Goal: Find specific page/section: Find specific page/section

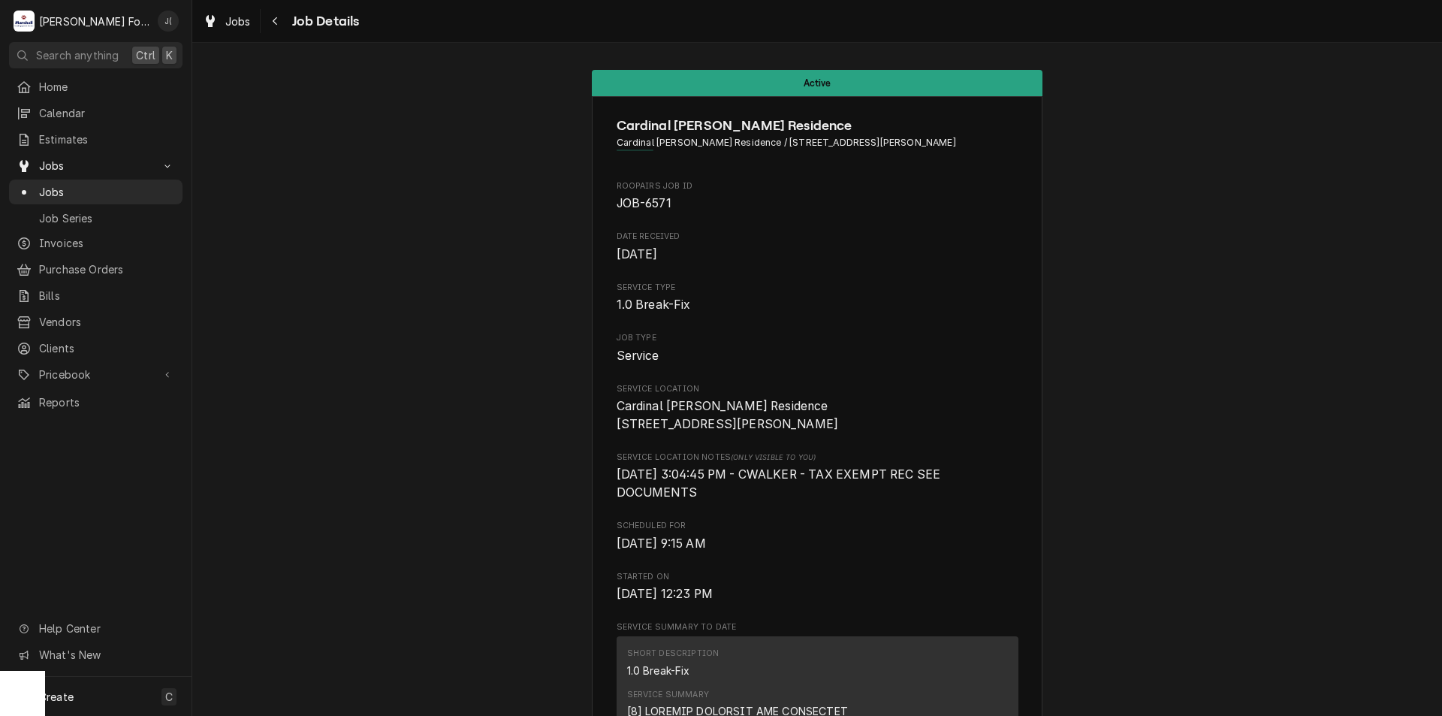
scroll to position [2734, 0]
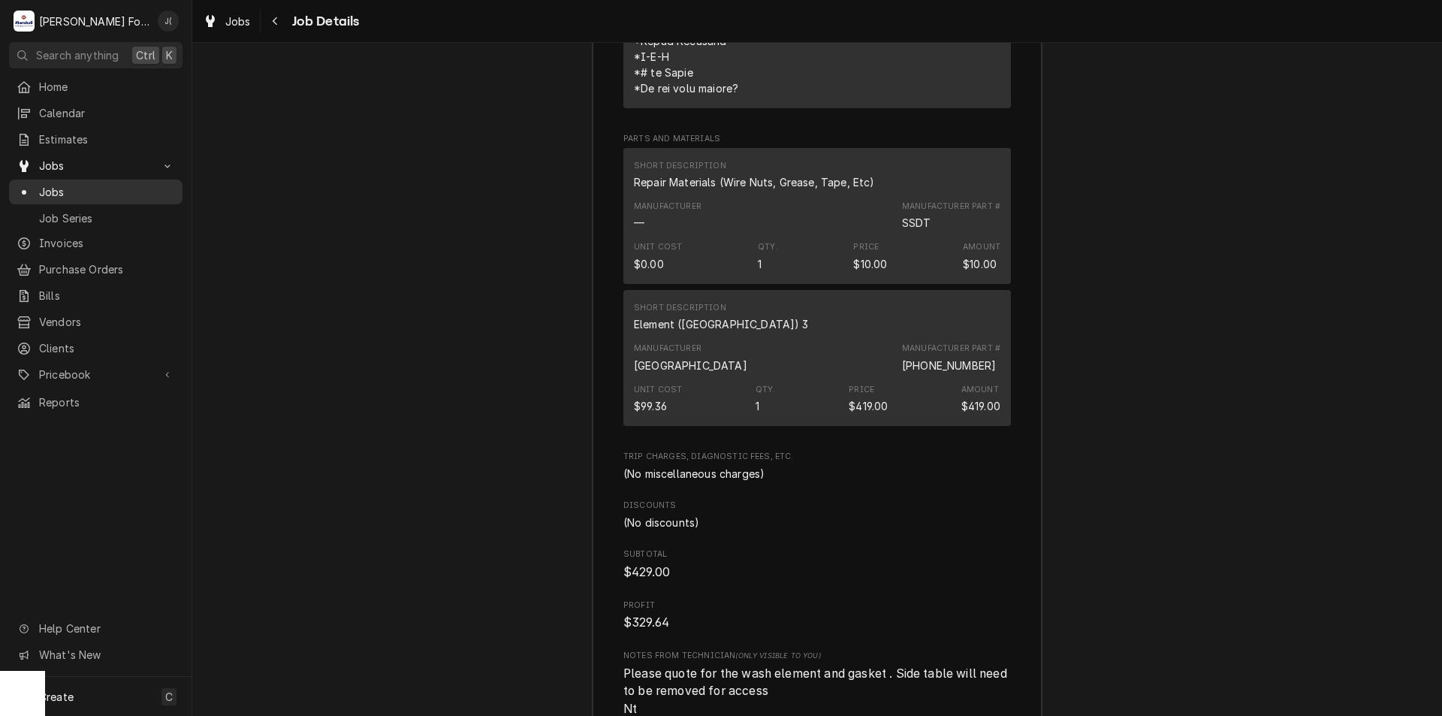
click at [94, 186] on span "Jobs" at bounding box center [107, 192] width 136 height 16
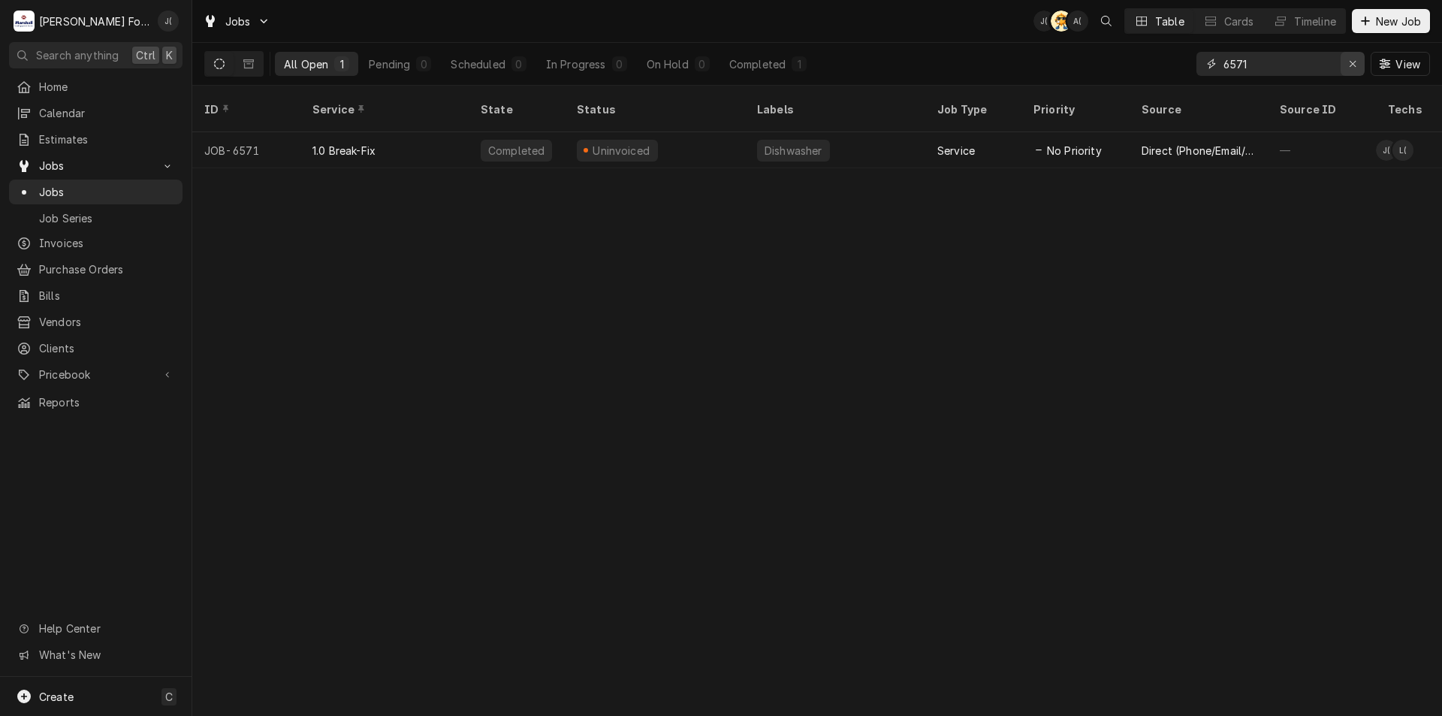
click at [1350, 60] on icon "Erase input" at bounding box center [1353, 64] width 8 height 11
click at [1322, 71] on input "Dynamic Content Wrapper" at bounding box center [1293, 64] width 141 height 24
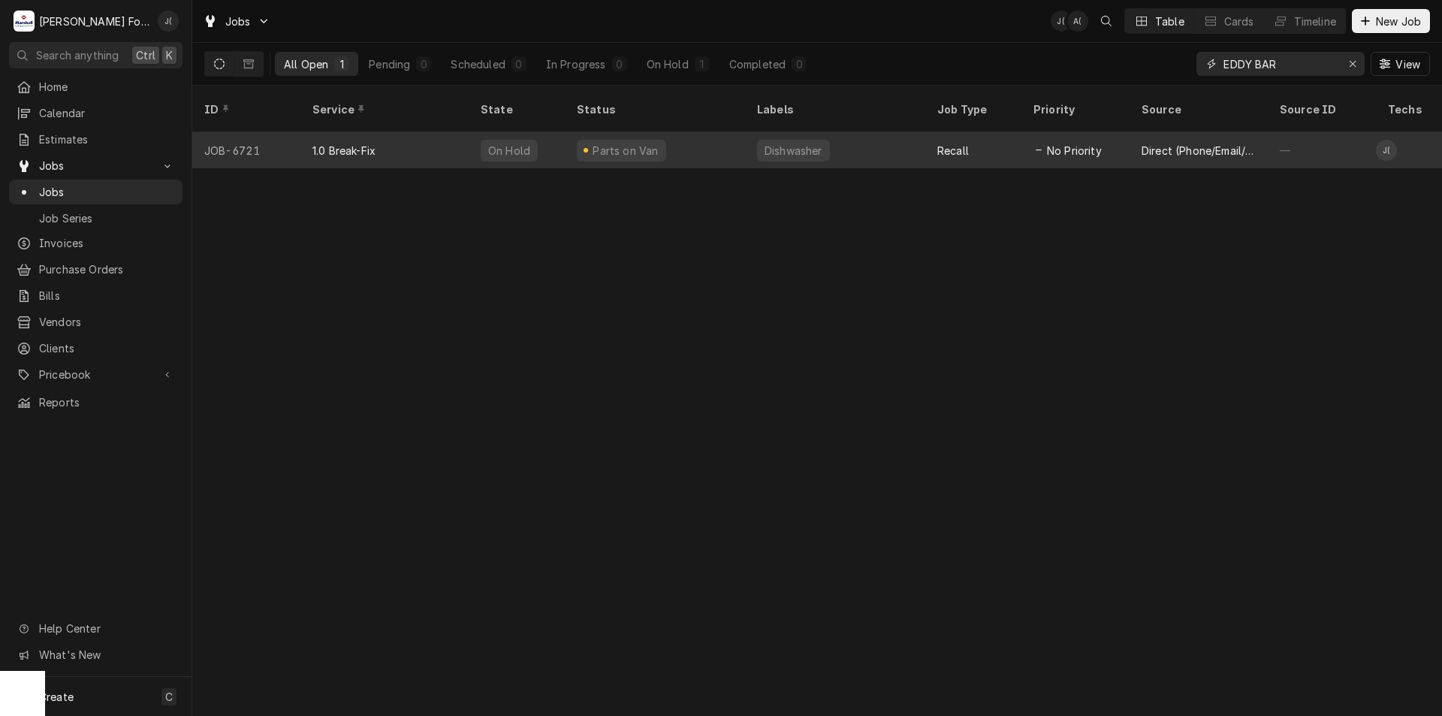
type input "EDDY BAR"
click at [704, 135] on div "Parts on Van" at bounding box center [655, 150] width 180 height 36
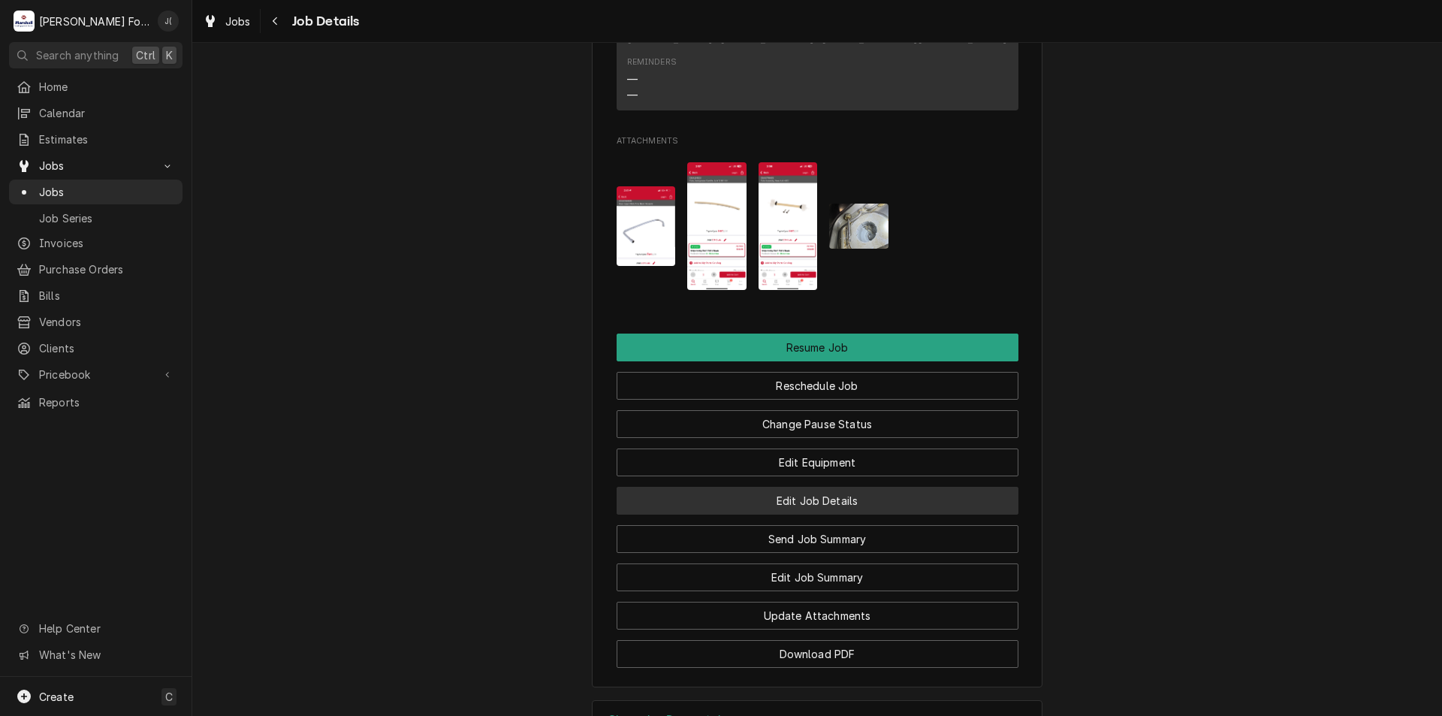
scroll to position [2253, 0]
